Goal: Task Accomplishment & Management: Use online tool/utility

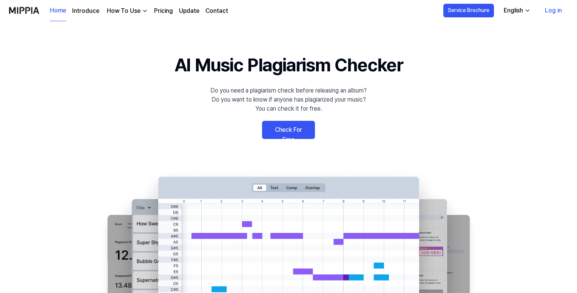
click at [283, 122] on link "Check For Free" at bounding box center [288, 130] width 53 height 18
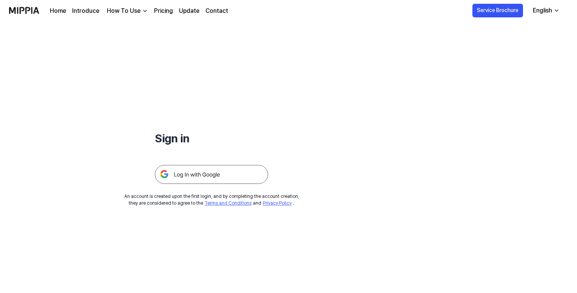
click at [203, 176] on img at bounding box center [211, 174] width 113 height 19
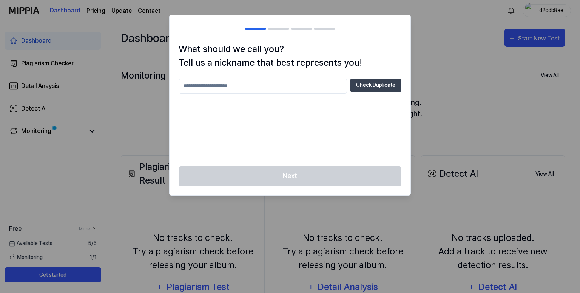
click at [268, 87] on input "text" at bounding box center [263, 86] width 169 height 15
type input "***"
drag, startPoint x: 292, startPoint y: 87, endPoint x: 162, endPoint y: 84, distance: 130.0
click at [162, 84] on body "Dashboard Pricing Update Contact d2cdb8ae Dashboard Plagiarism Checker Detail A…" at bounding box center [290, 146] width 580 height 293
type input "*******"
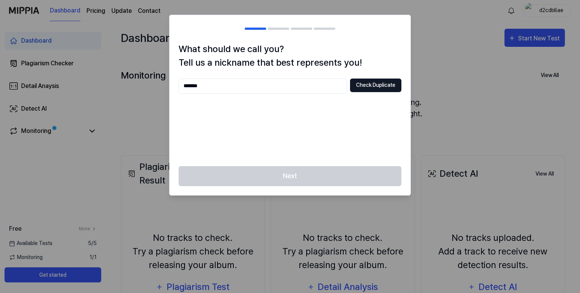
click at [371, 90] on button "Check Duplicate" at bounding box center [375, 86] width 51 height 14
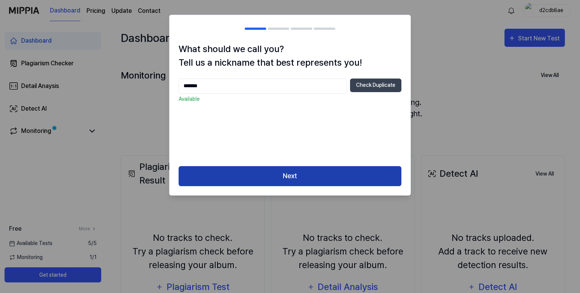
click at [310, 176] on button "Next" at bounding box center [290, 176] width 223 height 20
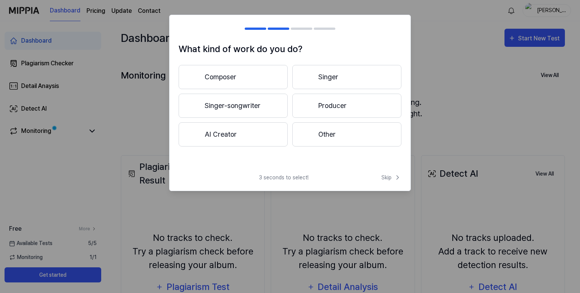
click at [360, 136] on button "Other" at bounding box center [346, 134] width 109 height 24
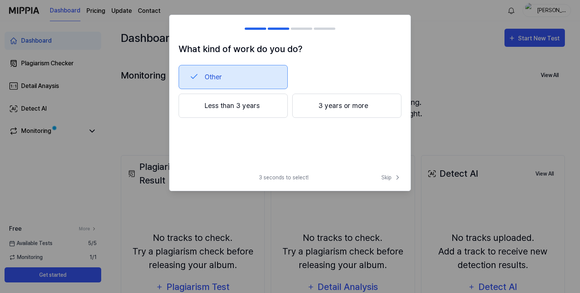
drag, startPoint x: 321, startPoint y: 165, endPoint x: 309, endPoint y: 149, distance: 20.3
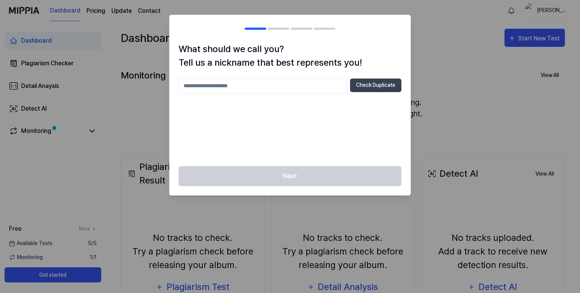
click at [306, 92] on input "text" at bounding box center [263, 86] width 169 height 15
type input "*******"
click at [377, 88] on button "Check Duplicate" at bounding box center [375, 86] width 51 height 14
drag, startPoint x: 230, startPoint y: 84, endPoint x: 150, endPoint y: 87, distance: 79.8
click at [150, 87] on body "Dashboard Pricing Update Contact SHUBHAM Dashboard Plagiarism Checker Detail An…" at bounding box center [290, 146] width 580 height 293
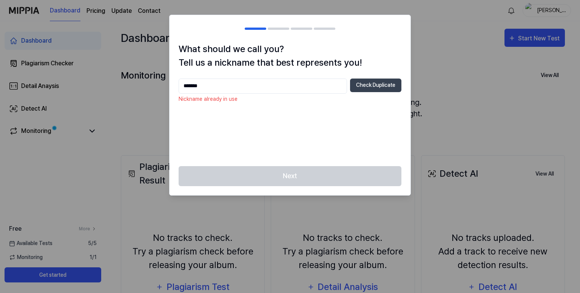
click at [447, 52] on div at bounding box center [290, 146] width 580 height 293
click at [437, 86] on div at bounding box center [290, 146] width 580 height 293
click at [366, 202] on div at bounding box center [290, 146] width 580 height 293
click at [433, 117] on div at bounding box center [290, 146] width 580 height 293
drag, startPoint x: 324, startPoint y: 162, endPoint x: 308, endPoint y: 140, distance: 28.1
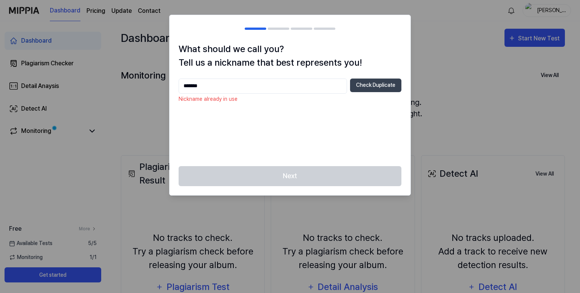
click at [323, 161] on div "What should we call you? Tell us a nickname that best represents you! ******* C…" at bounding box center [290, 104] width 241 height 124
drag, startPoint x: 248, startPoint y: 85, endPoint x: 159, endPoint y: 92, distance: 89.8
click at [159, 92] on body "Dashboard Pricing Update Contact SHUBHAM Dashboard Plagiarism Checker Detail An…" at bounding box center [290, 146] width 580 height 293
type input "******"
click at [384, 88] on button "Check Duplicate" at bounding box center [375, 86] width 51 height 14
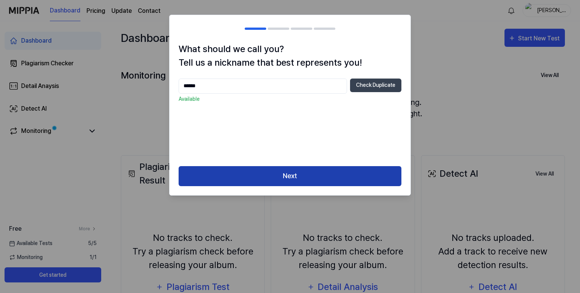
click at [296, 168] on button "Next" at bounding box center [290, 176] width 223 height 20
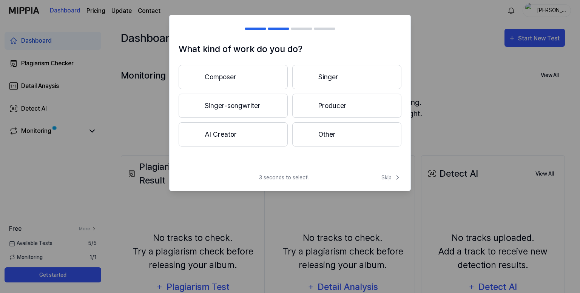
click at [256, 110] on button "Singer-songwriter" at bounding box center [233, 106] width 109 height 24
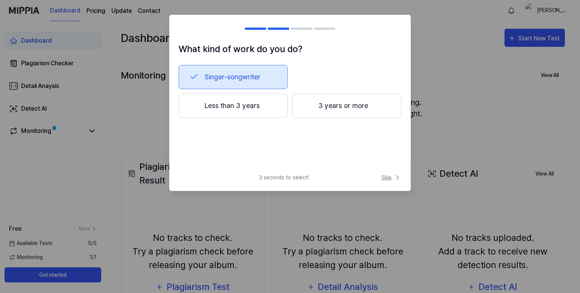
click at [384, 174] on span "Skip" at bounding box center [392, 178] width 20 height 8
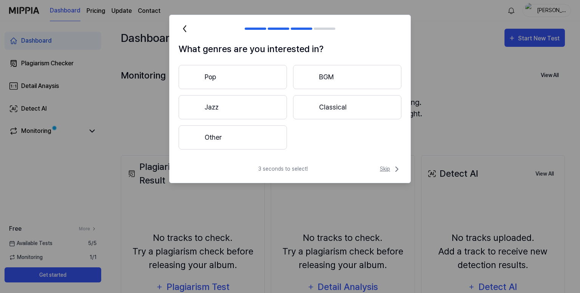
click at [386, 170] on span "Skip" at bounding box center [391, 169] width 22 height 9
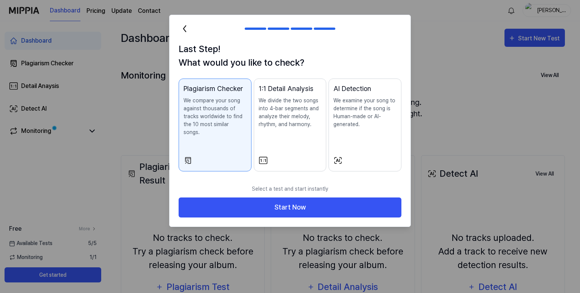
click at [358, 138] on div "AI Detection We examine your song to determine if the song is Human-made or AI-…" at bounding box center [365, 114] width 63 height 60
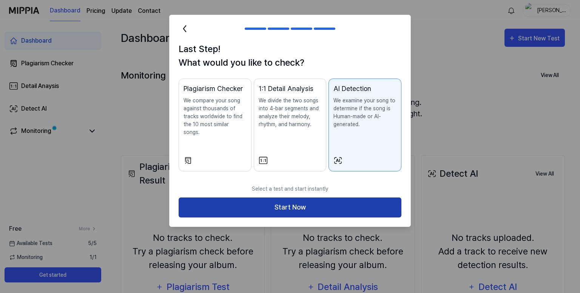
click at [326, 198] on button "Start Now" at bounding box center [290, 208] width 223 height 20
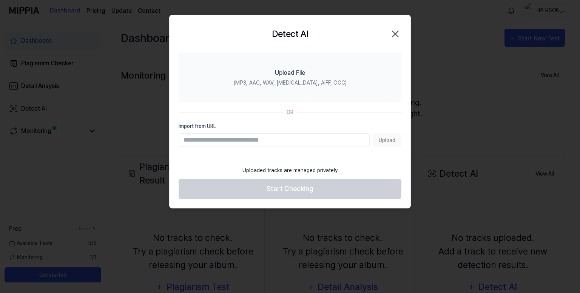
click at [243, 140] on input "Import from URL" at bounding box center [274, 140] width 191 height 14
click at [245, 140] on input "Import from URL" at bounding box center [274, 140] width 191 height 14
click at [276, 142] on input "Import from URL" at bounding box center [274, 140] width 191 height 14
click at [380, 145] on div "Upload" at bounding box center [290, 140] width 223 height 14
click at [384, 140] on div "Upload" at bounding box center [290, 140] width 223 height 14
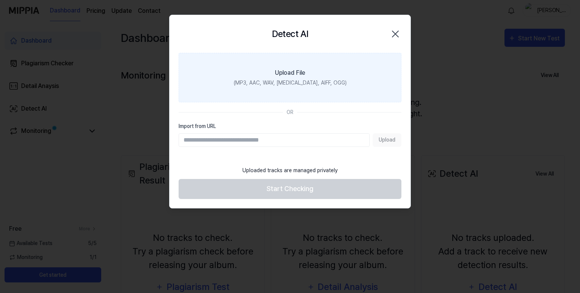
click at [299, 90] on label "Upload File (MP3, AAC, WAV, FLAC, AIFF, OGG)" at bounding box center [290, 78] width 223 height 50
click at [0, 0] on input "Upload File (MP3, AAC, WAV, FLAC, AIFF, OGG)" at bounding box center [0, 0] width 0 height 0
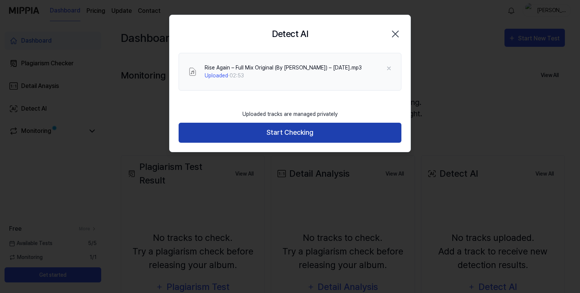
click at [314, 133] on button "Start Checking" at bounding box center [290, 133] width 223 height 20
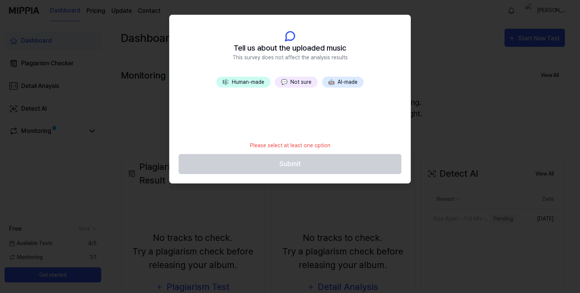
click at [287, 84] on span "💬" at bounding box center [284, 82] width 6 height 6
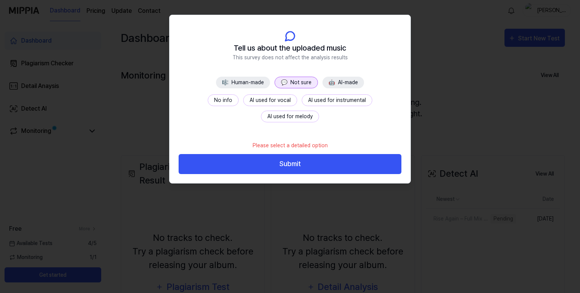
click at [208, 100] on button "No info" at bounding box center [223, 100] width 31 height 12
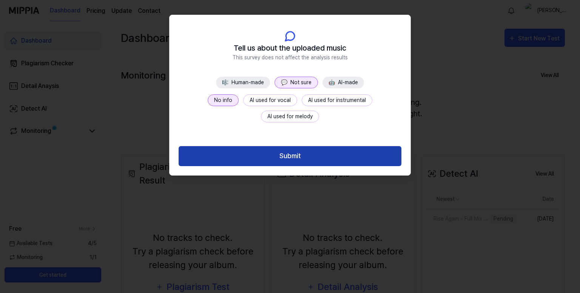
click at [293, 152] on button "Submit" at bounding box center [290, 156] width 223 height 20
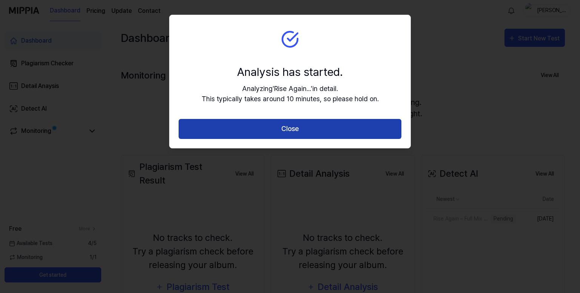
click at [302, 130] on button "Close" at bounding box center [290, 129] width 223 height 20
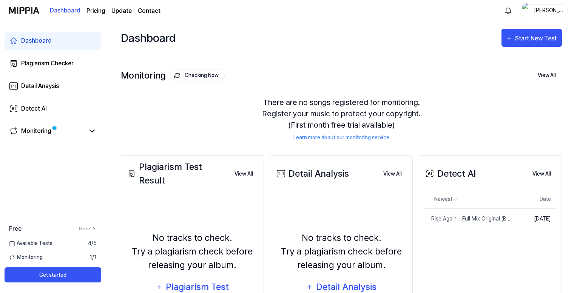
click at [203, 103] on div "There are no songs registered for monitoring. Register your music to protect yo…" at bounding box center [341, 119] width 441 height 63
drag, startPoint x: 379, startPoint y: 227, endPoint x: 355, endPoint y: 208, distance: 30.4
click at [379, 227] on div "No tracks to check. Try a plagiarism check before releasing your album. Detail …" at bounding box center [341, 263] width 133 height 135
click at [487, 214] on img "button" at bounding box center [491, 218] width 9 height 9
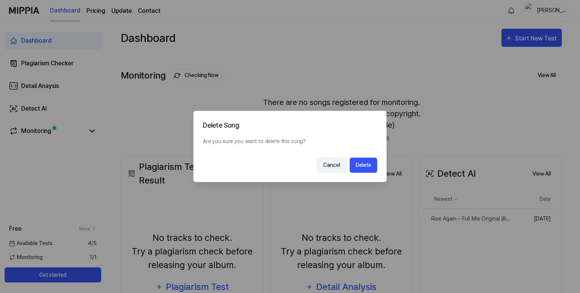
click at [342, 170] on button "Cancel" at bounding box center [332, 165] width 30 height 15
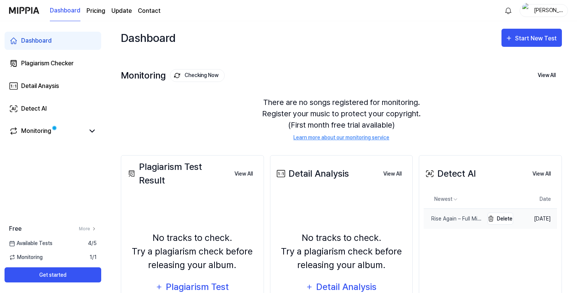
click at [442, 217] on div "Rise Again – Full Mix Original (By SKY) – Aug 11 2025.mp3" at bounding box center [454, 219] width 60 height 8
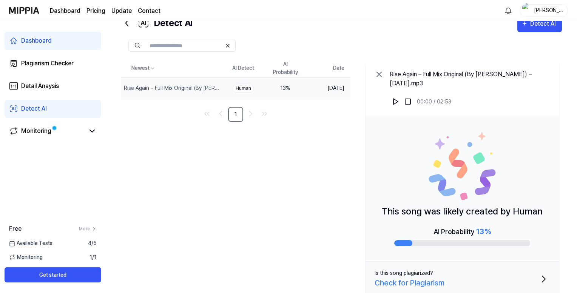
scroll to position [29, 0]
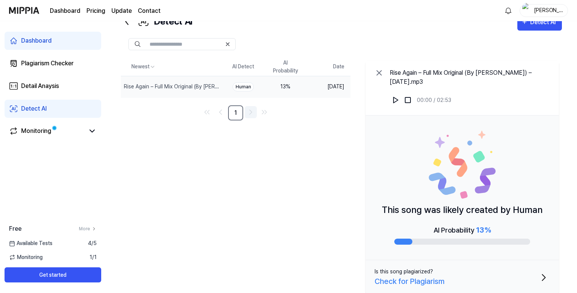
click at [252, 107] on link "Go to next page" at bounding box center [251, 112] width 12 height 12
click at [523, 268] on button "Is this song plagiarized? Check for Plagiarism" at bounding box center [462, 277] width 193 height 34
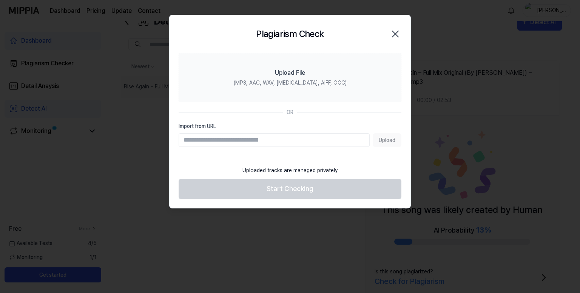
click at [398, 34] on icon "button" at bounding box center [396, 34] width 12 height 12
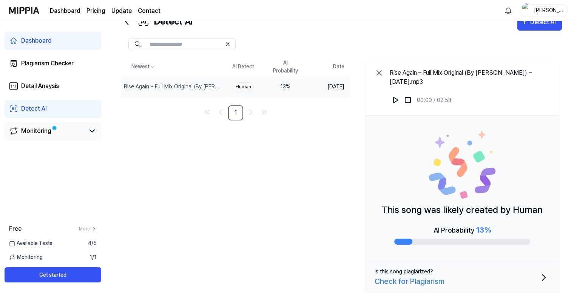
click at [66, 127] on link "Monitoring" at bounding box center [47, 131] width 76 height 9
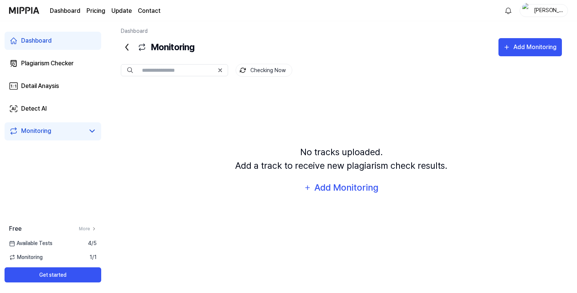
click at [83, 131] on link "Monitoring" at bounding box center [47, 131] width 76 height 9
